Goal: Check status: Check status

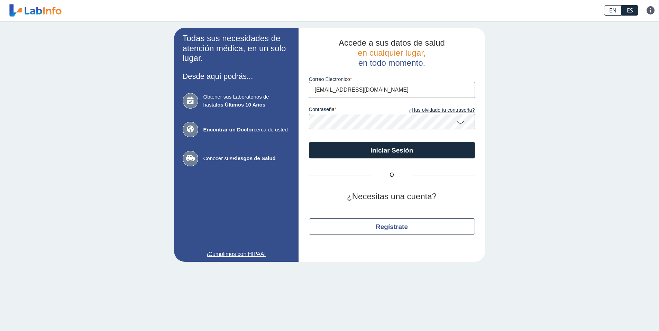
click at [398, 153] on button "Iniciar Sesión" at bounding box center [392, 150] width 166 height 17
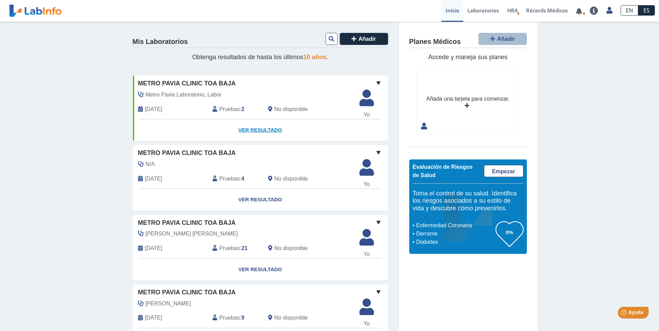
click at [250, 129] on link "Ver Resultado" at bounding box center [260, 130] width 255 height 22
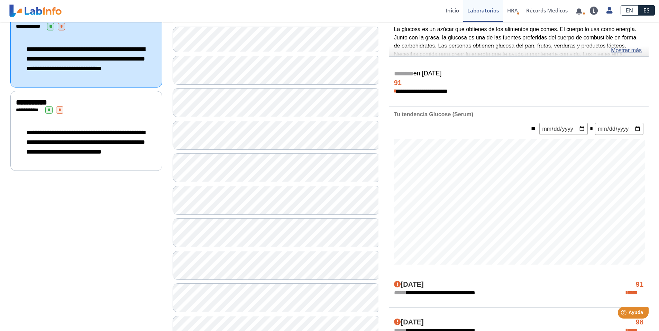
scroll to position [104, 0]
click at [119, 134] on div "**********" at bounding box center [86, 142] width 141 height 43
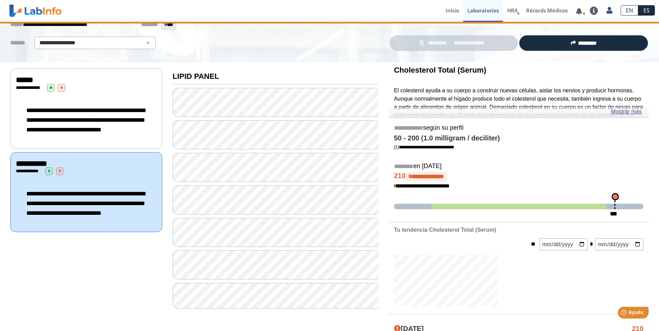
scroll to position [104, 0]
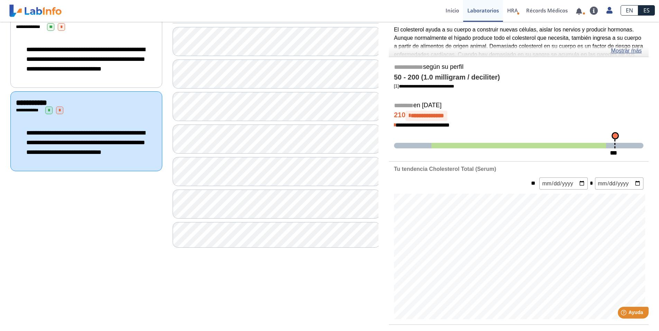
click at [123, 71] on div "**********" at bounding box center [86, 59] width 141 height 43
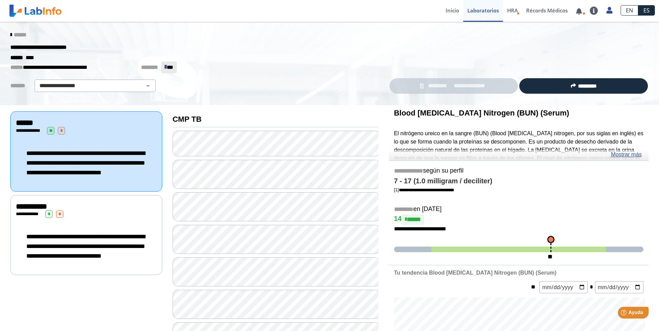
scroll to position [35, 0]
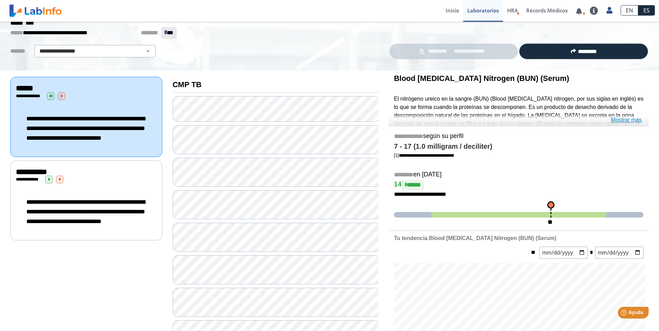
click at [630, 120] on link "Mostrar más" at bounding box center [626, 120] width 31 height 8
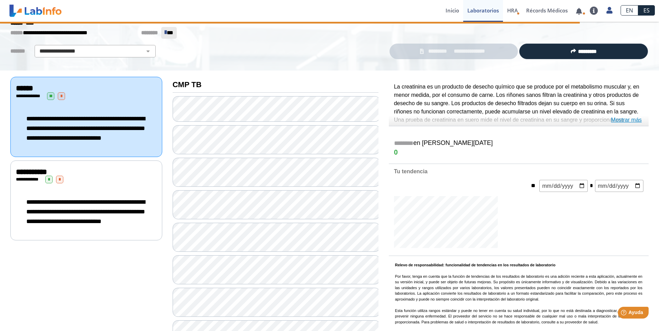
click at [626, 118] on link "Mostrar más" at bounding box center [626, 120] width 31 height 8
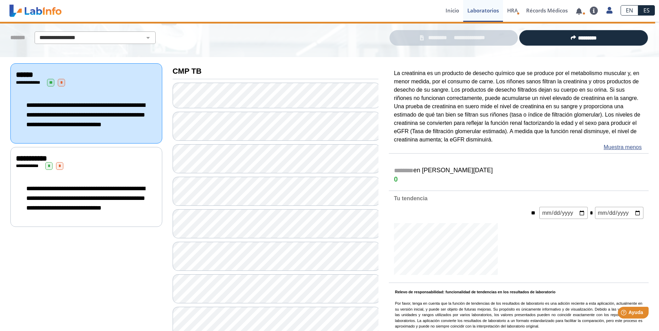
scroll to position [35, 0]
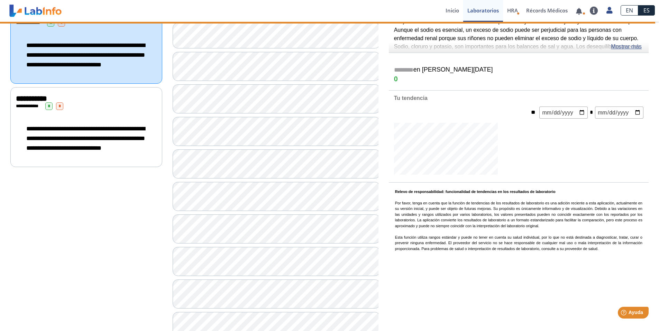
scroll to position [104, 0]
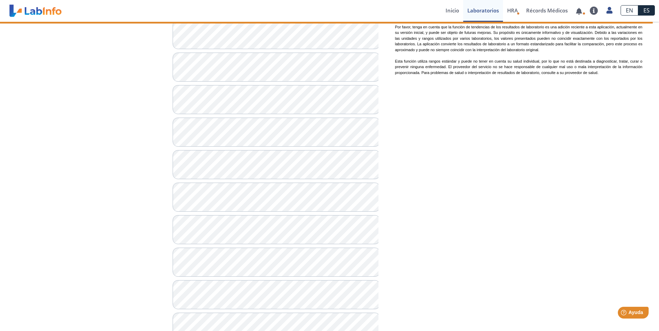
scroll to position [277, 0]
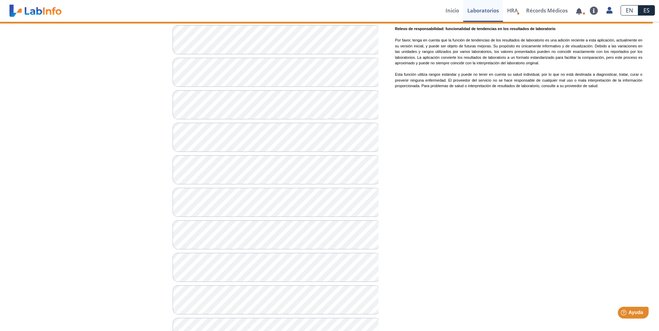
scroll to position [277, 0]
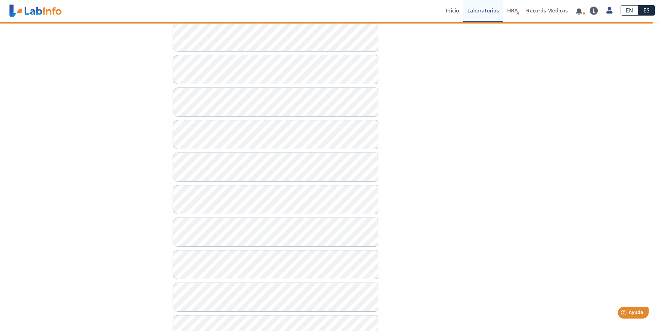
scroll to position [381, 0]
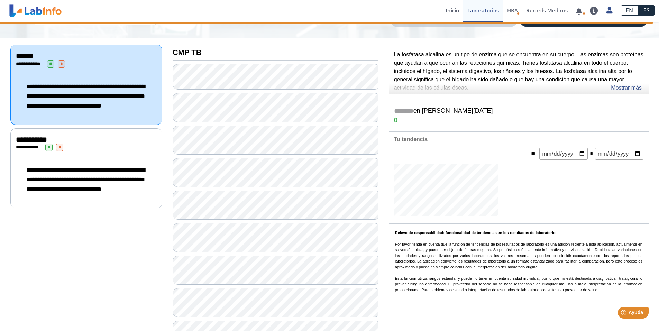
scroll to position [44, 0]
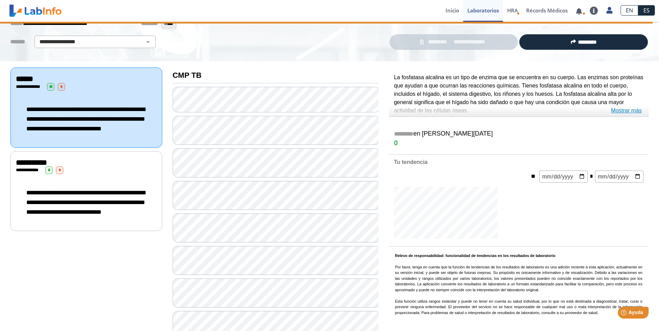
click at [633, 109] on link "Mostrar más" at bounding box center [626, 111] width 31 height 8
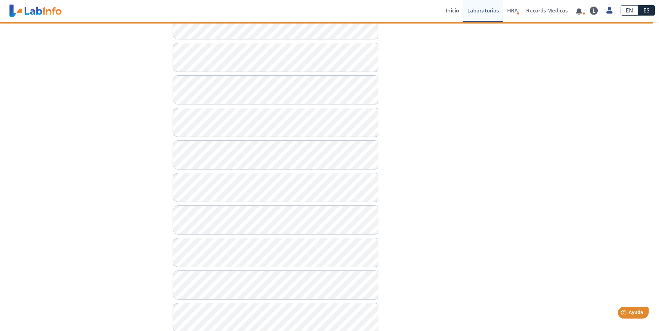
scroll to position [425, 0]
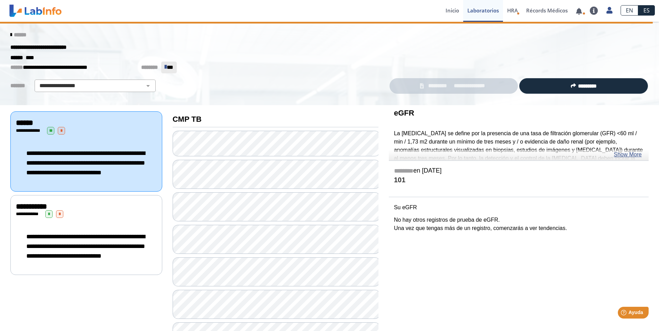
click at [88, 236] on div "**********" at bounding box center [86, 246] width 141 height 43
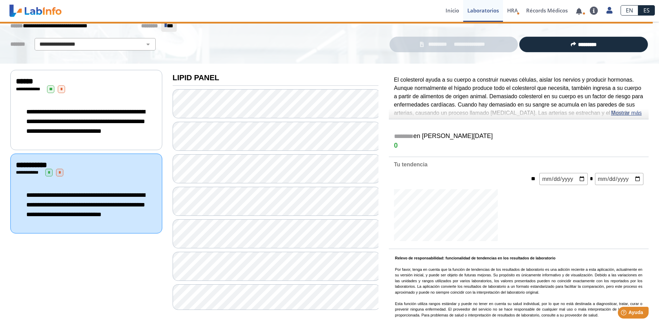
scroll to position [43, 0]
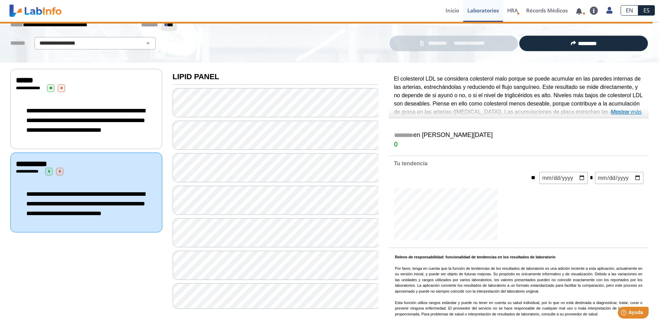
click at [626, 110] on link "Mostrar más" at bounding box center [626, 112] width 31 height 8
click at [636, 111] on link "Mostrar más" at bounding box center [626, 112] width 31 height 8
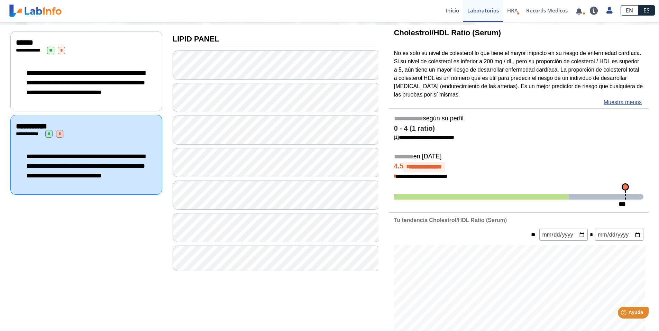
scroll to position [84, 0]
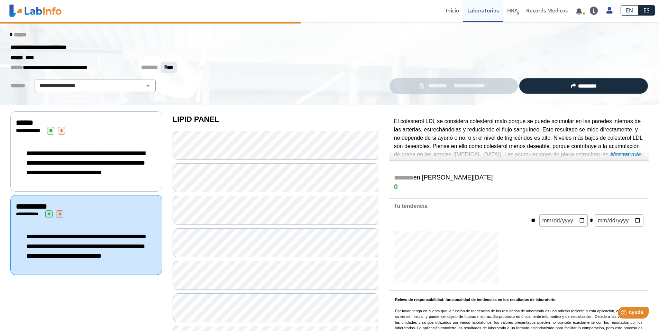
click at [622, 155] on link "Mostrar más" at bounding box center [626, 155] width 31 height 8
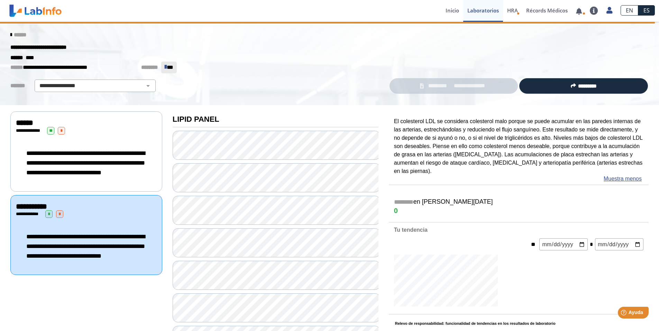
click at [10, 34] on icon at bounding box center [10, 35] width 1 height 6
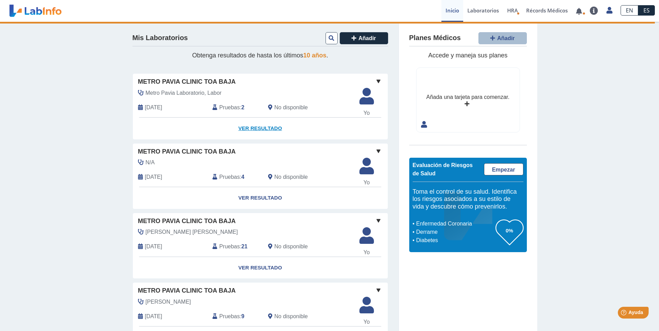
click at [254, 128] on link "Ver Resultado" at bounding box center [260, 129] width 255 height 22
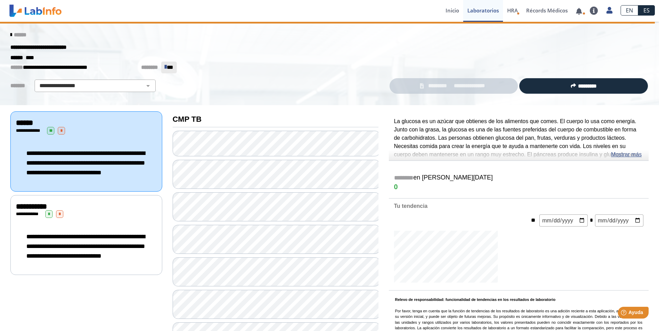
click at [91, 268] on div "**********" at bounding box center [86, 246] width 141 height 43
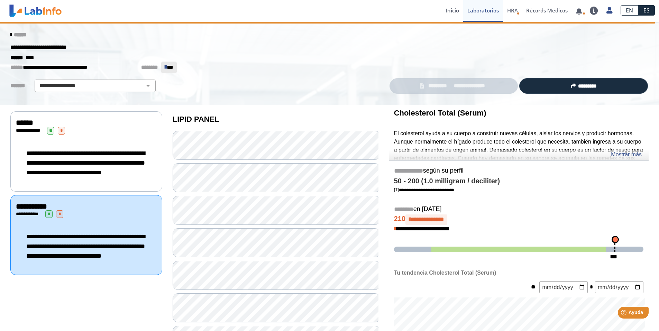
click at [282, 71] on p "**********" at bounding box center [324, 68] width 628 height 12
